Goal: Register for event/course

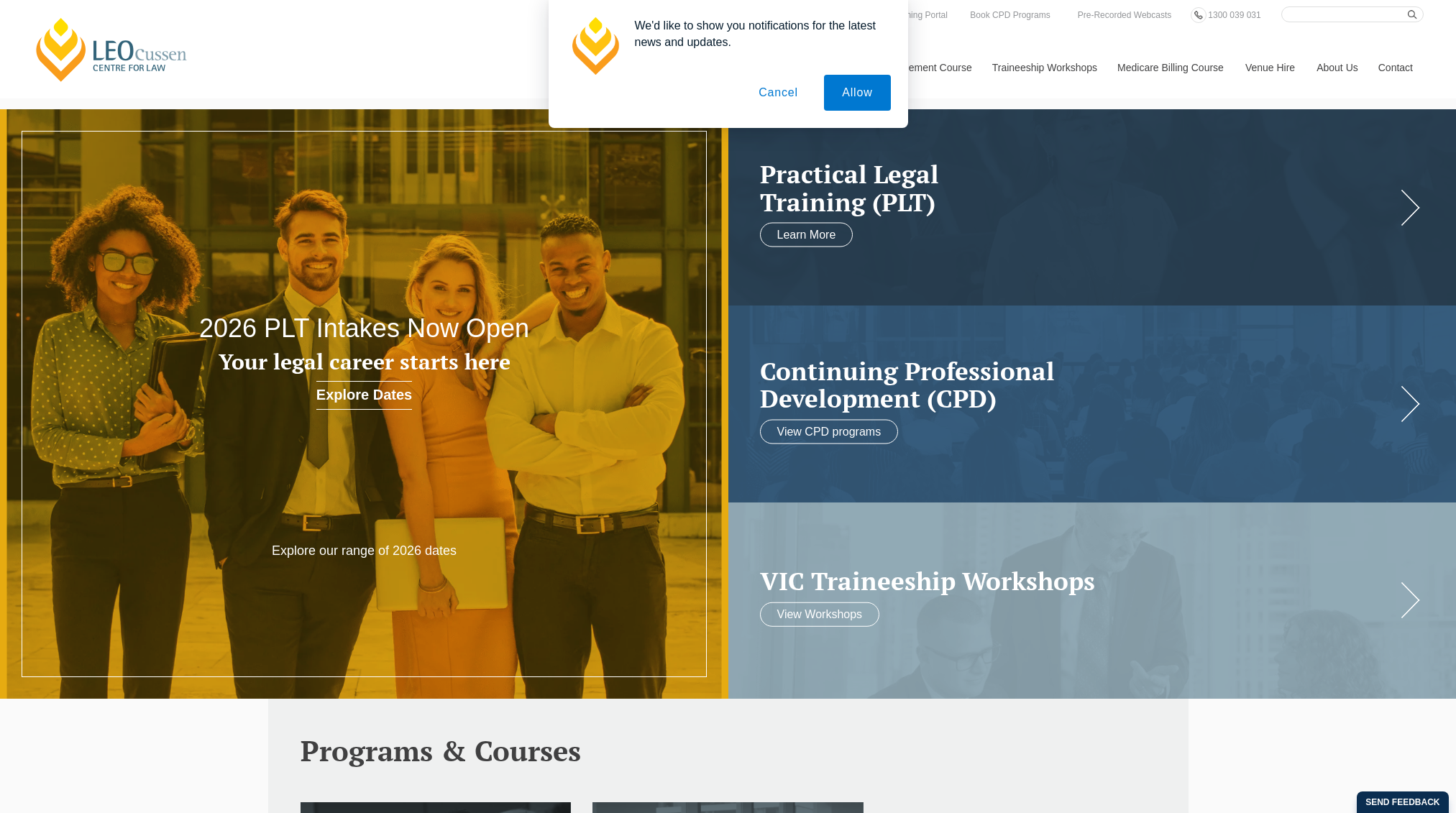
click at [770, 90] on button "Cancel" at bounding box center [778, 93] width 76 height 36
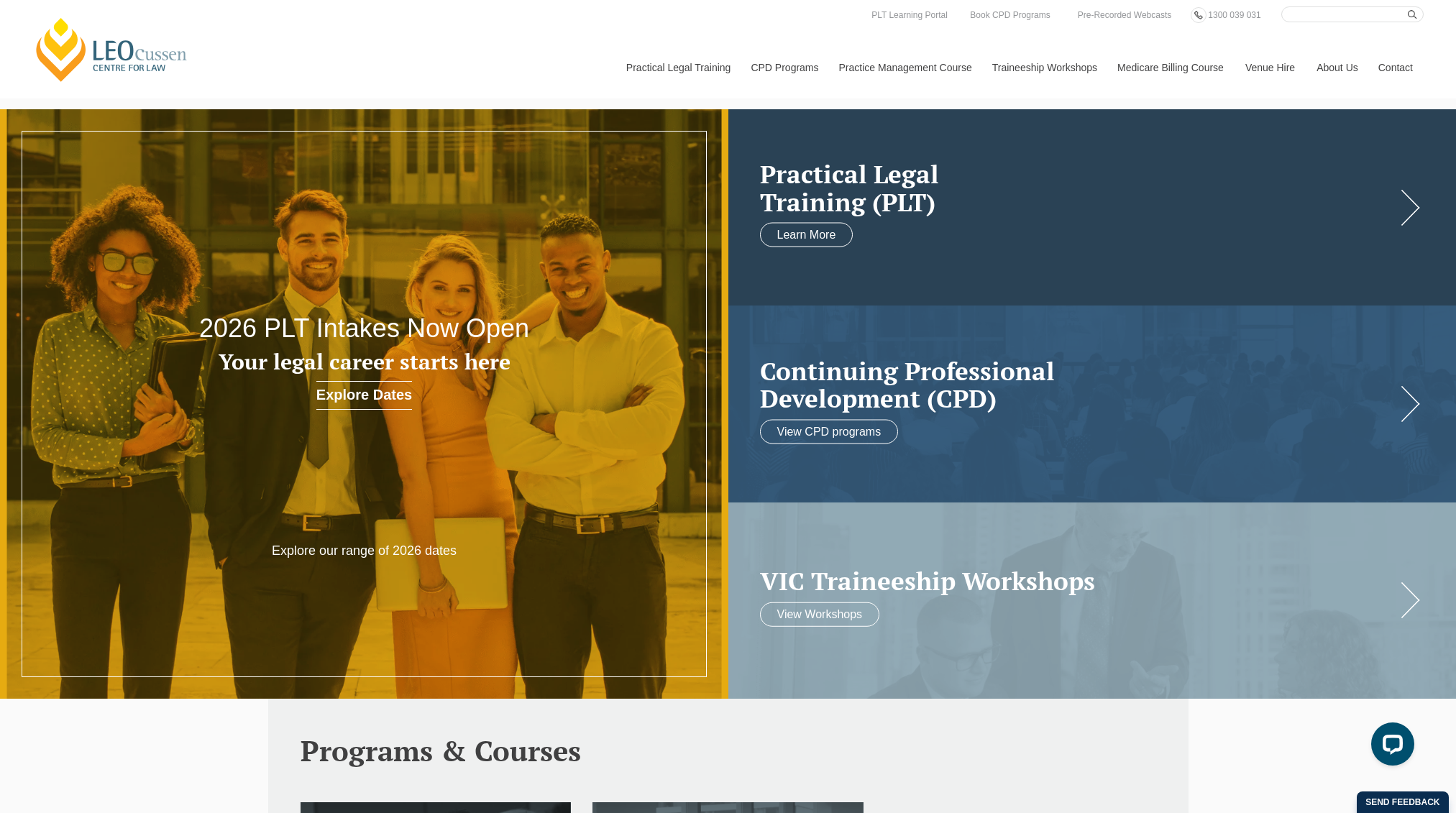
click at [807, 221] on link at bounding box center [1093, 207] width 729 height 196
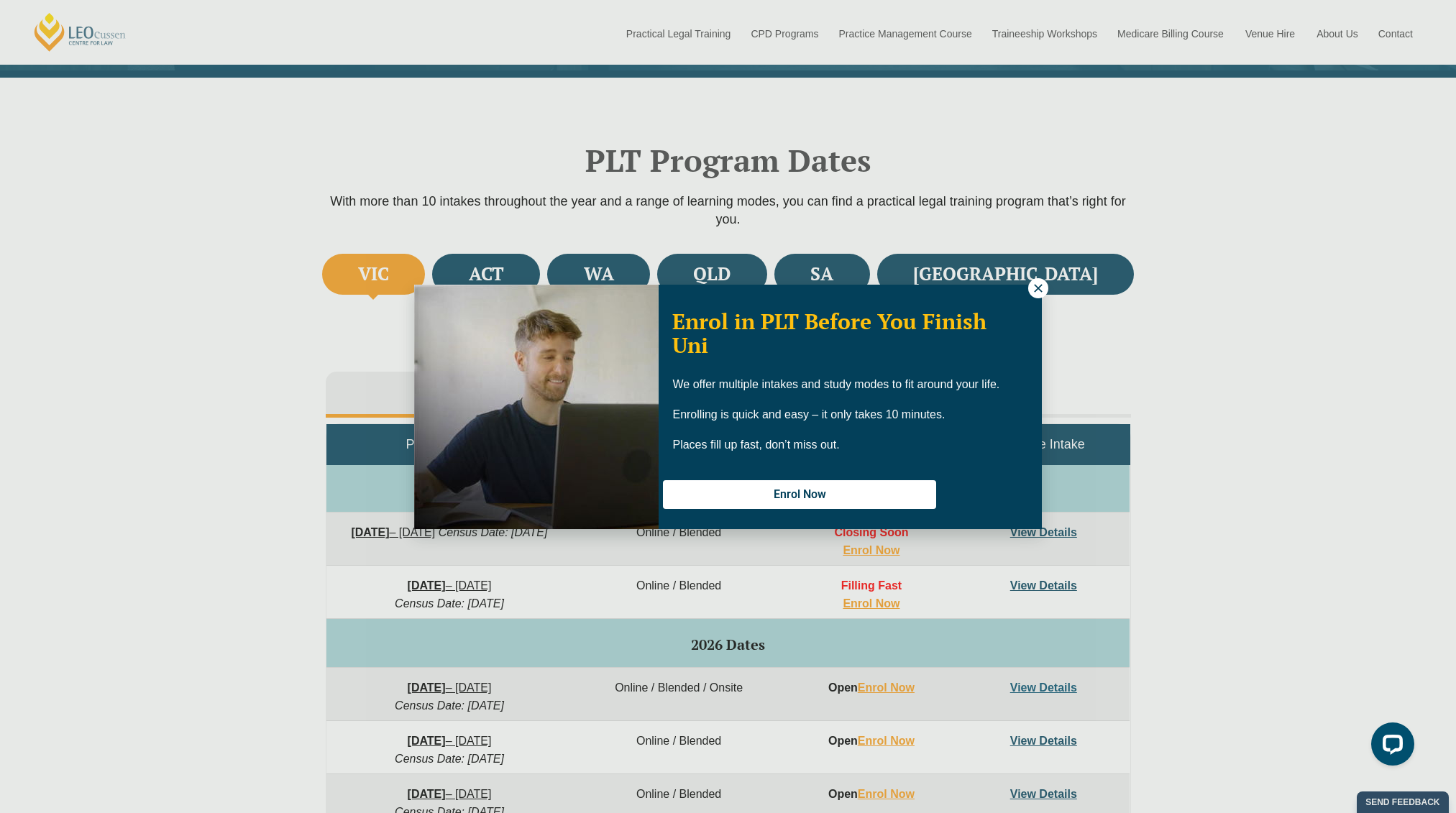
click at [305, 536] on div "Enrol in PLT Before You Finish Uni We offer multiple intakes and study modes to…" at bounding box center [728, 406] width 1456 height 813
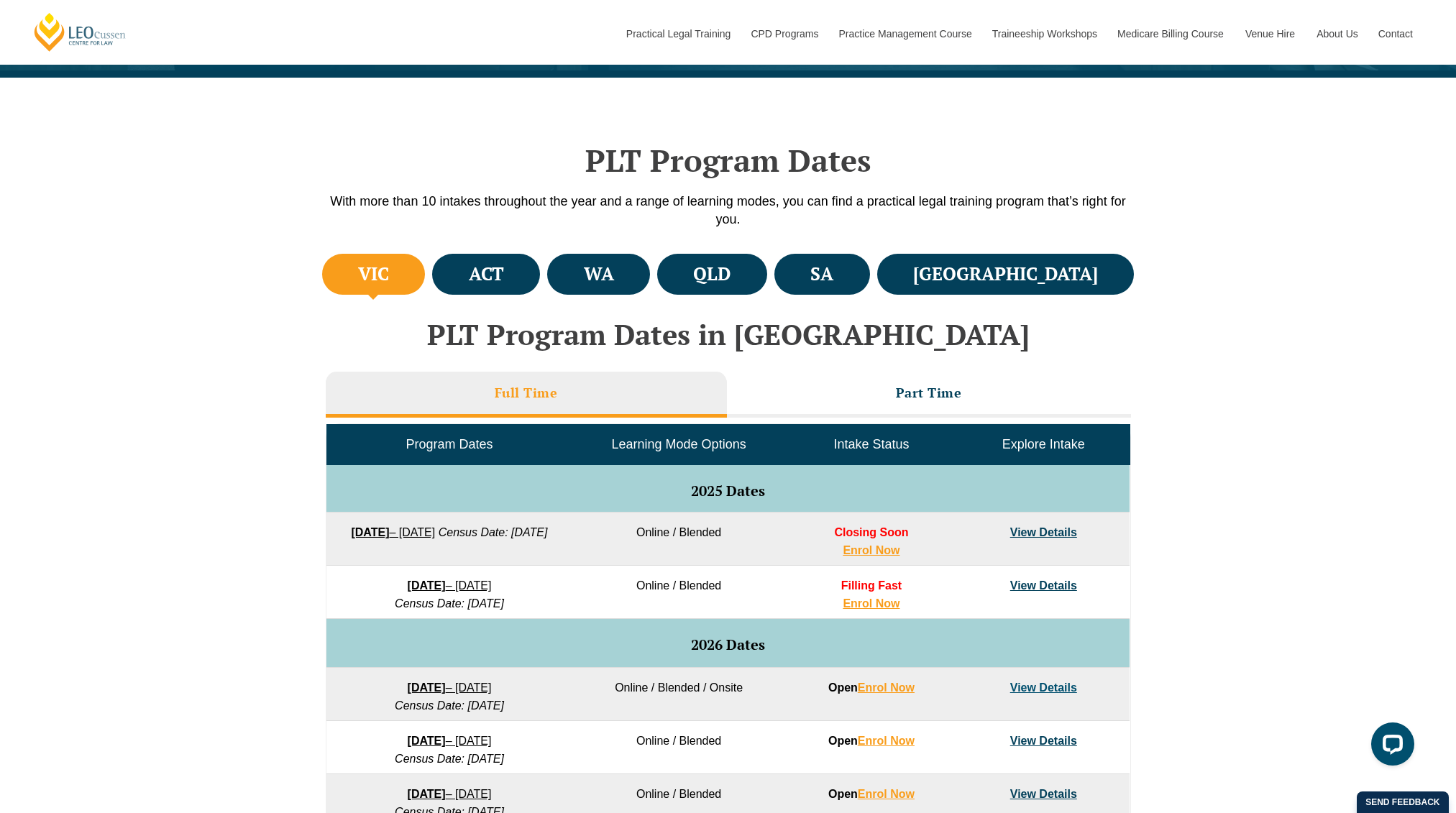
click at [435, 530] on link "22 September 2025 – 20 February 2026" at bounding box center [393, 532] width 84 height 12
